Goal: Transaction & Acquisition: Purchase product/service

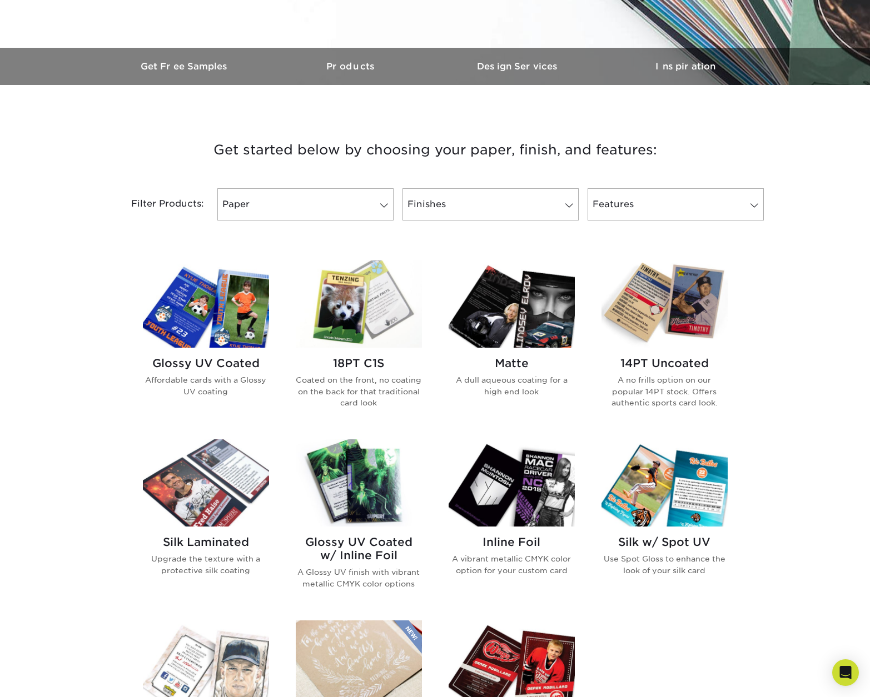
scroll to position [303, 0]
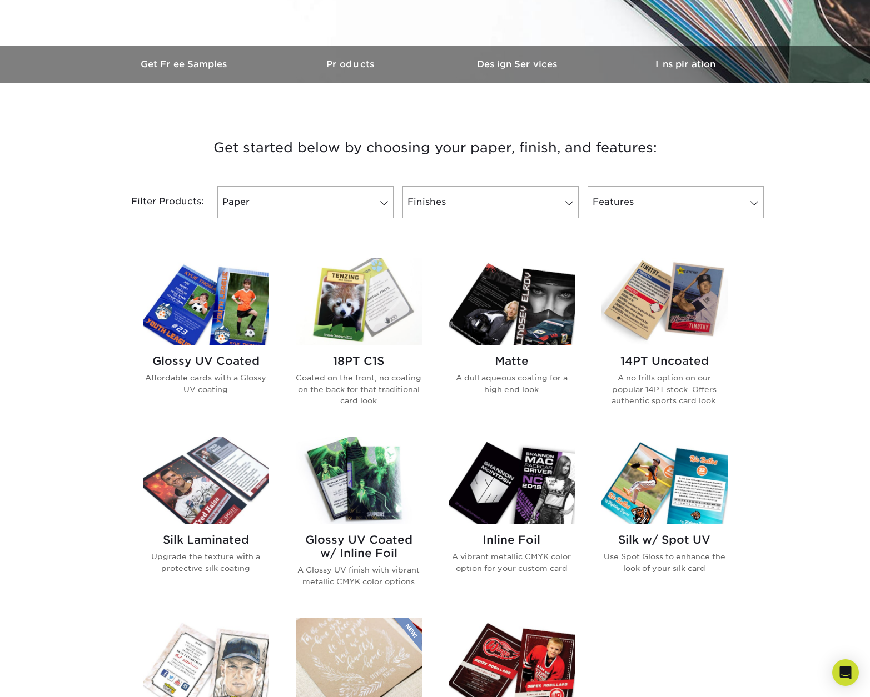
click at [531, 327] on img at bounding box center [511, 301] width 126 height 87
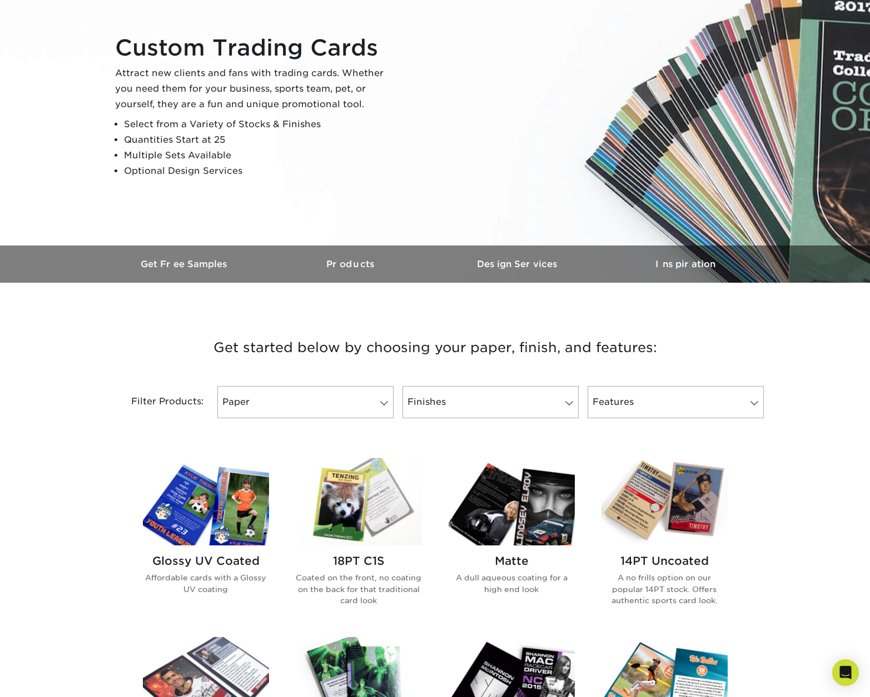
scroll to position [103, 0]
click at [246, 506] on img at bounding box center [206, 502] width 126 height 87
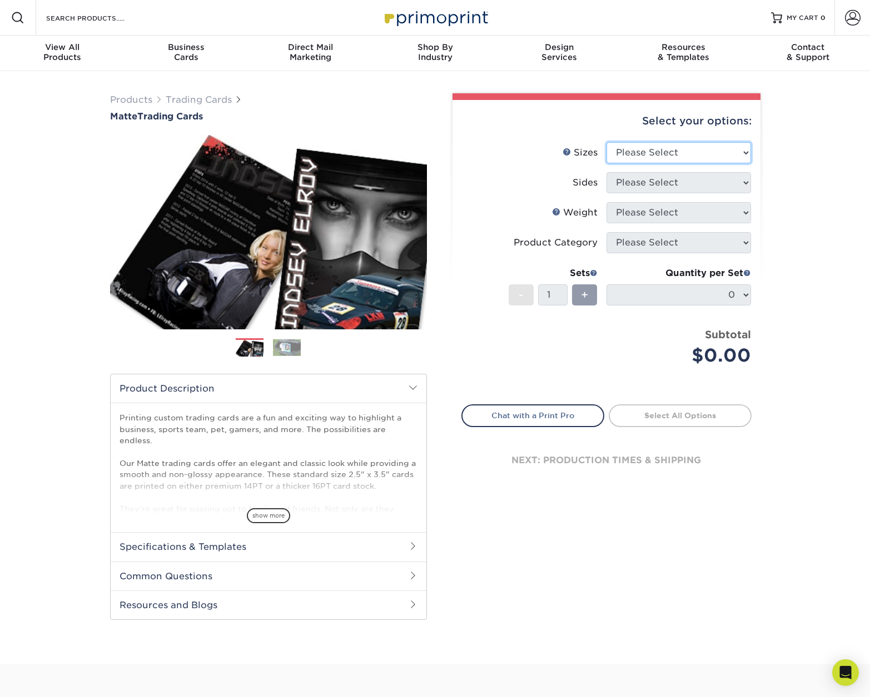
select select "2.50x3.50"
select select "13abbda7-1d64-4f25-8bb2-c179b224825d"
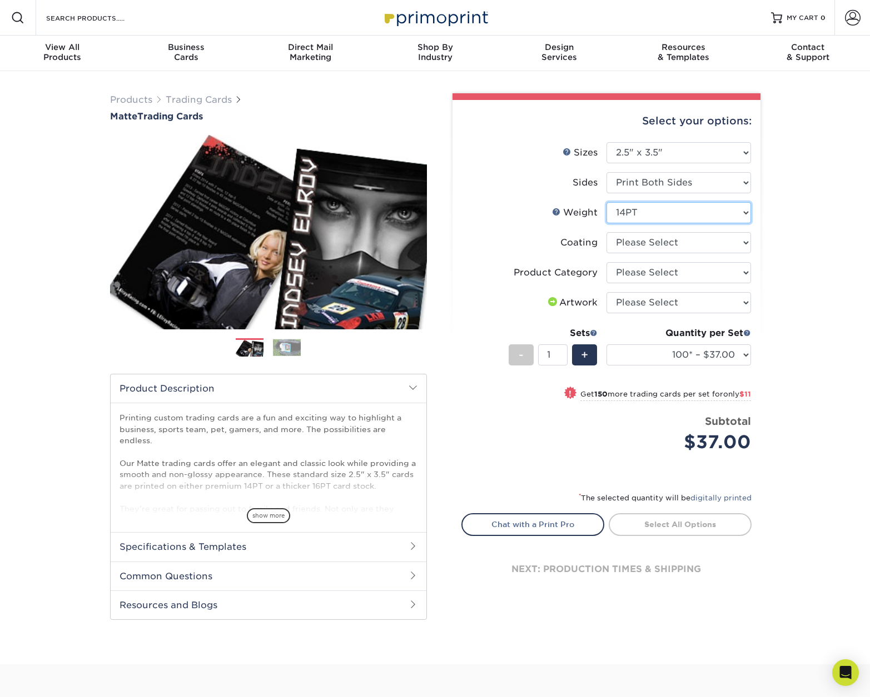
select select "16PT"
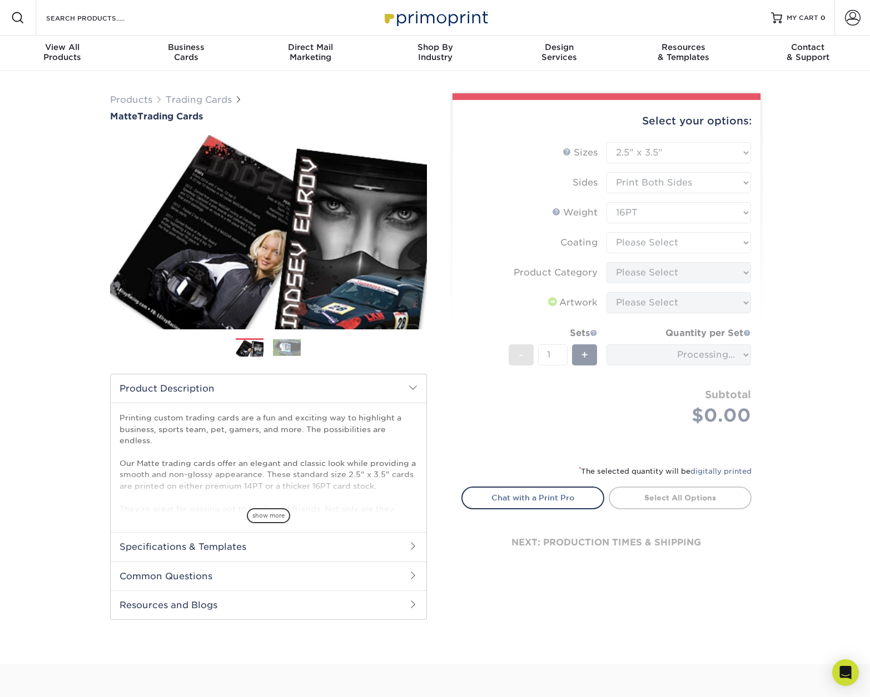
click at [743, 243] on form "Sizes Help Sizes Please Select 2.5" x 3.5" Sides Please Select 16PT - 1" at bounding box center [606, 297] width 290 height 310
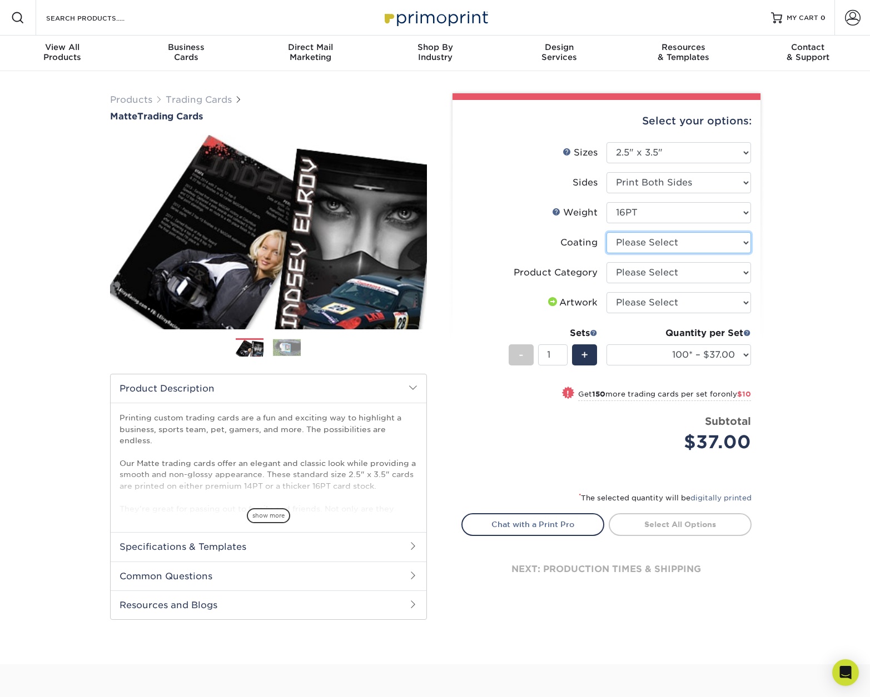
select select "121bb7b5-3b4d-429f-bd8d-bbf80e953313"
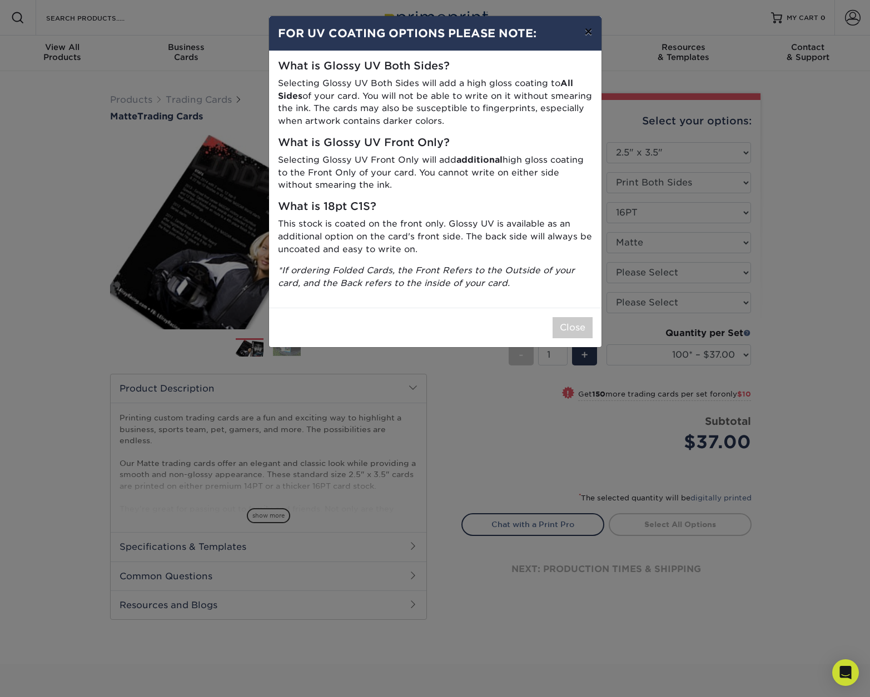
click at [587, 34] on button "×" at bounding box center [588, 31] width 26 height 31
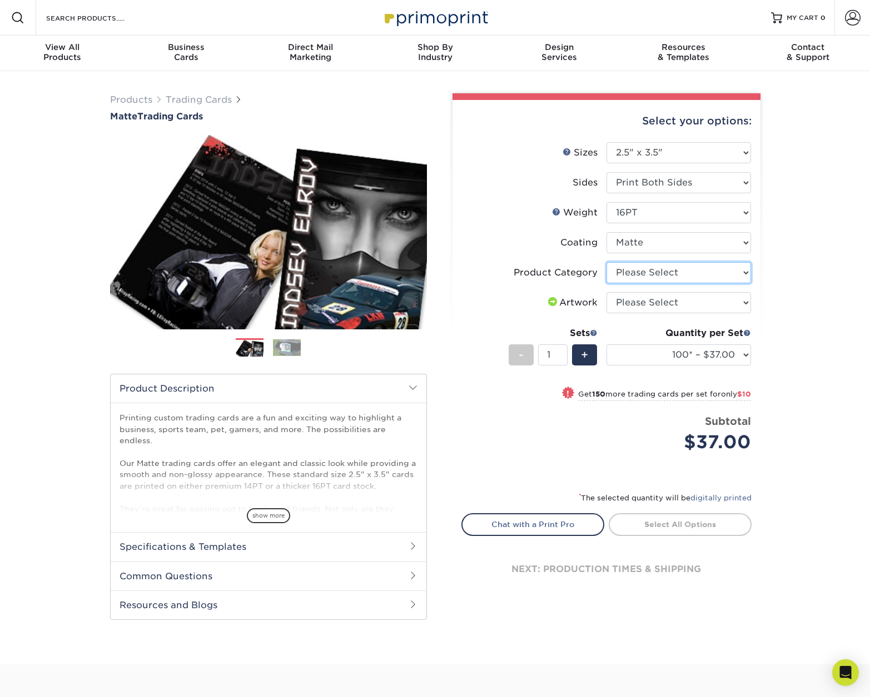
select select "c2f9bce9-36c2-409d-b101-c29d9d031e18"
select select "upload"
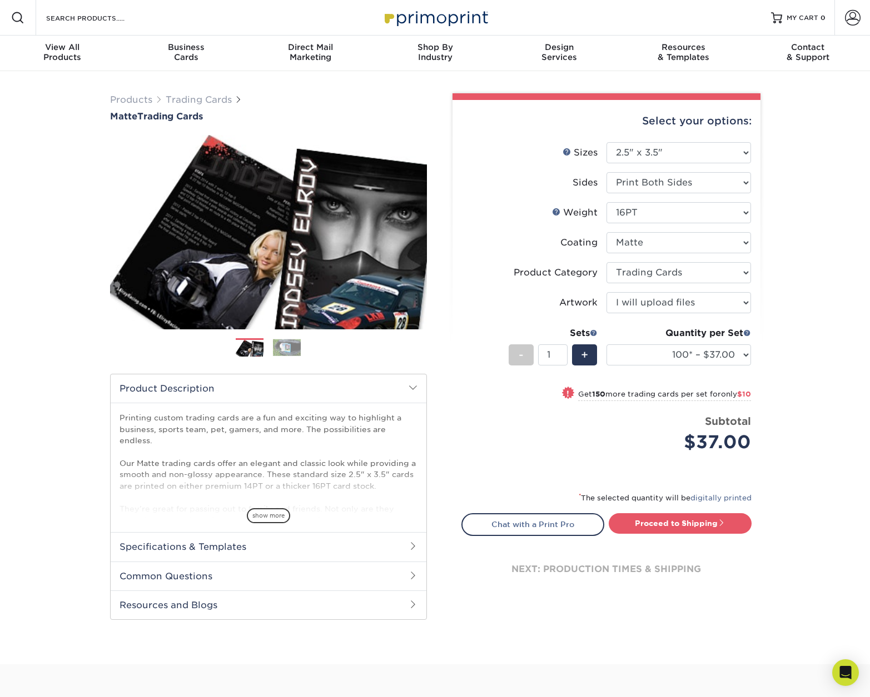
click at [400, 549] on h2 "Specifications & Templates" at bounding box center [269, 546] width 316 height 29
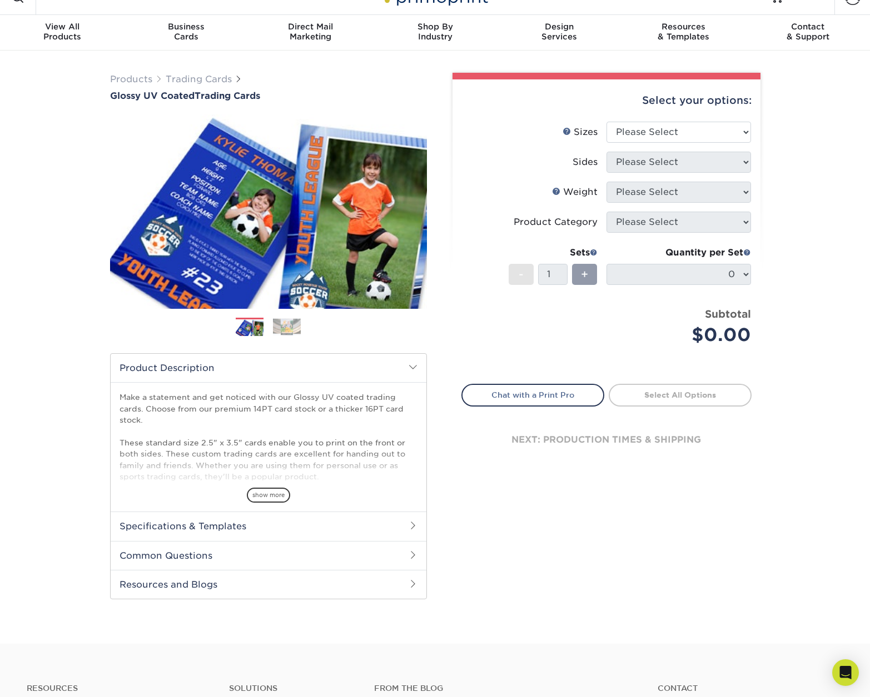
scroll to position [22, 0]
